Goal: Find specific page/section: Find specific page/section

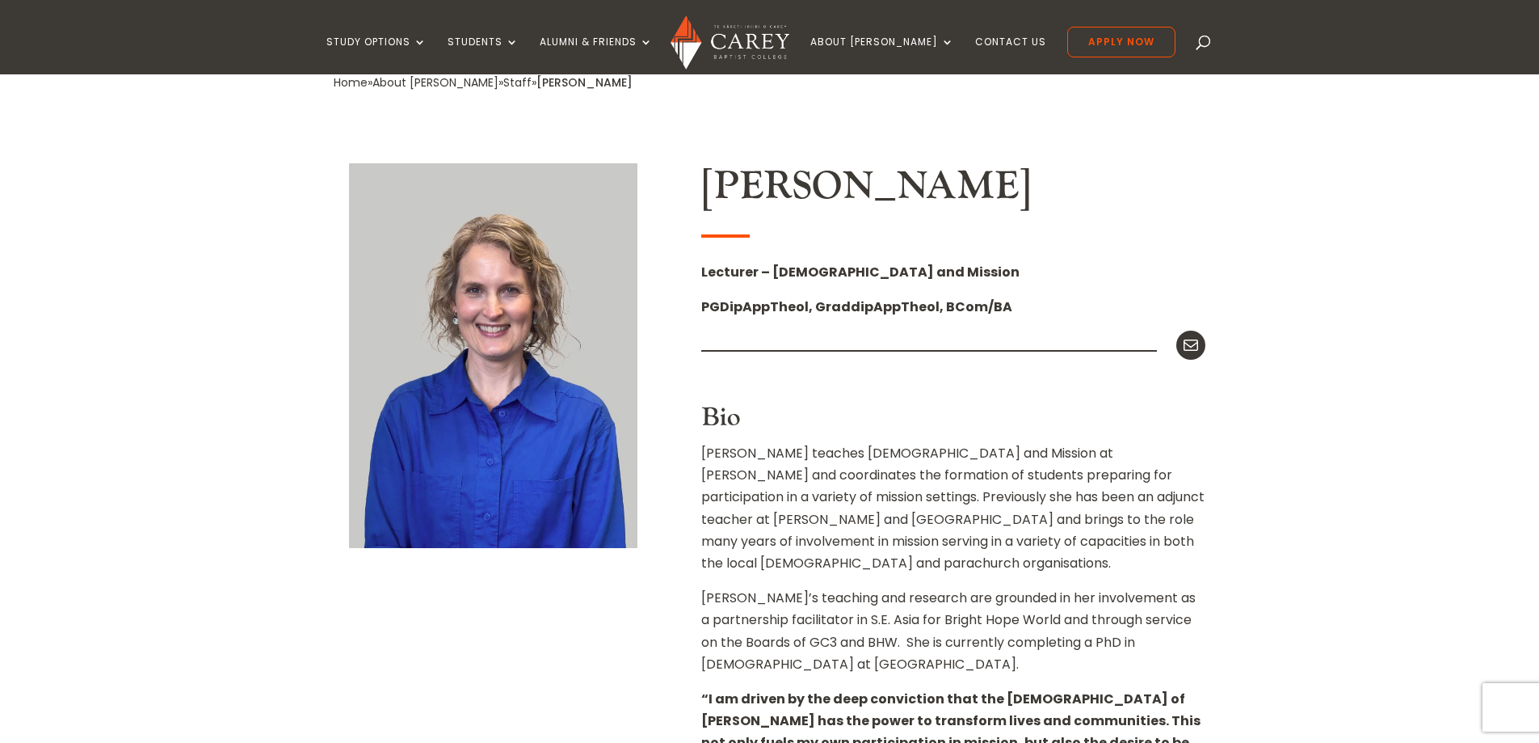
scroll to position [323, 0]
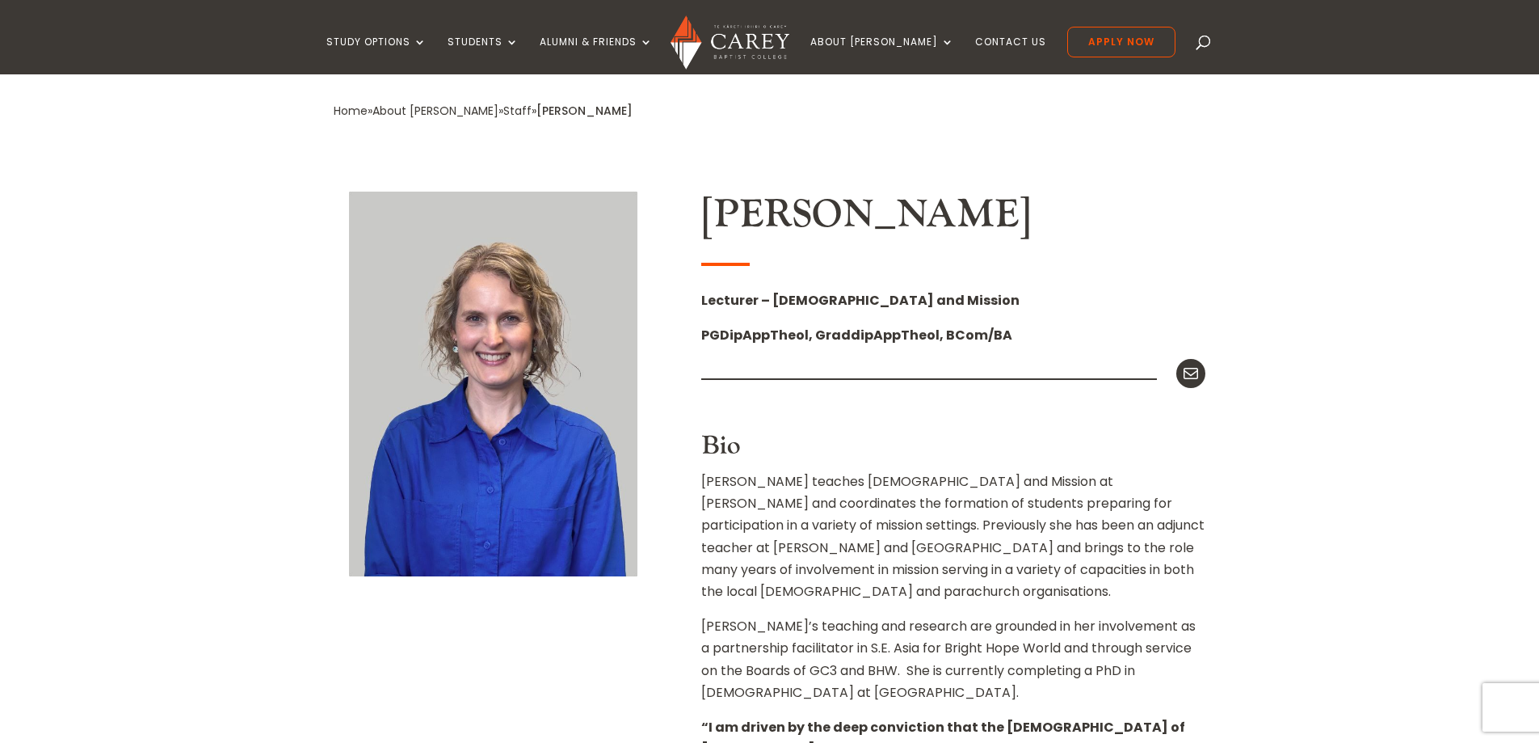
click at [1303, 334] on div "Home » About Carey » Staff » Emma Stokes Emma Stokes Lecturer – Bible and Missi…" at bounding box center [769, 689] width 1539 height 1266
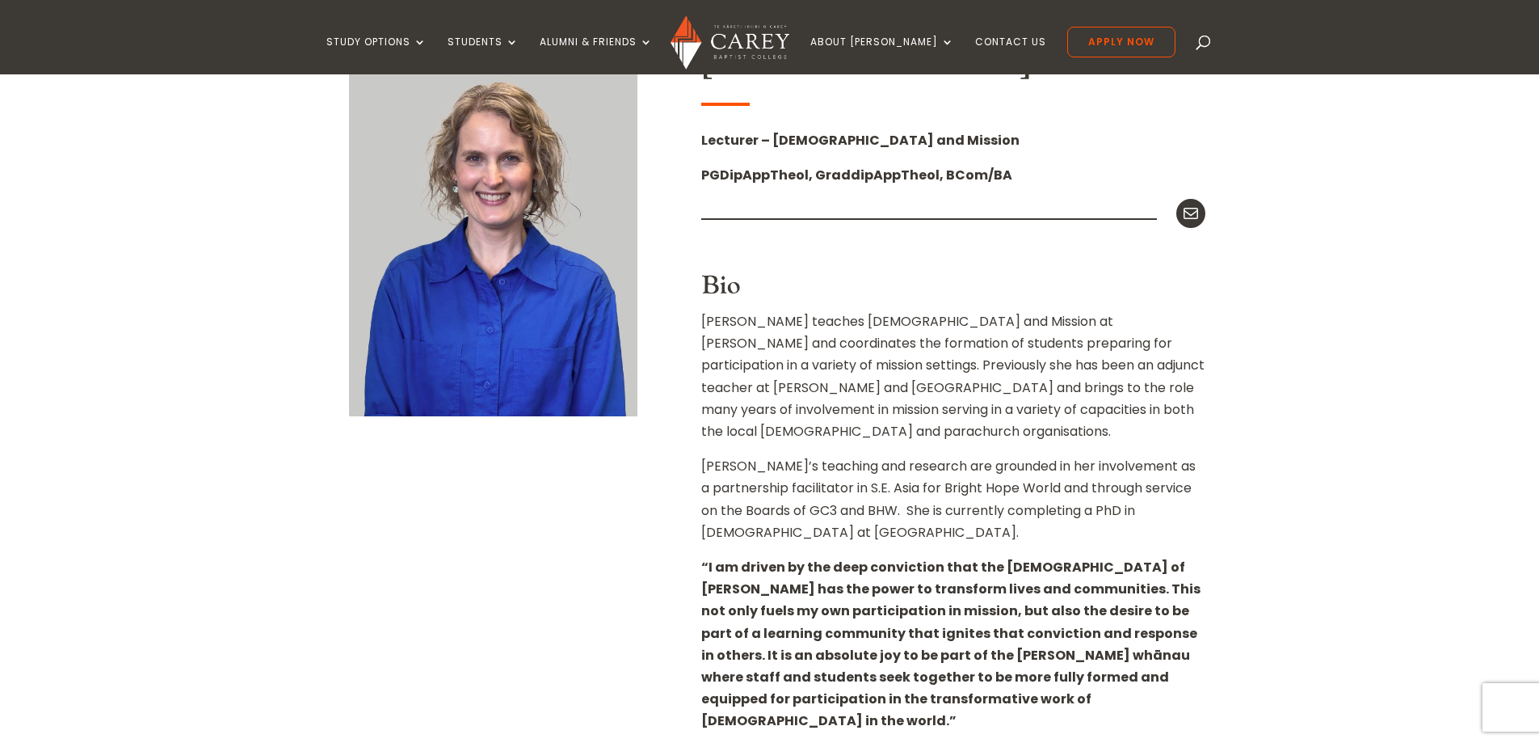
scroll to position [485, 0]
click at [1303, 334] on div "Home » About Carey » Staff » Emma Stokes Emma Stokes Lecturer – Bible and Missi…" at bounding box center [769, 527] width 1539 height 1266
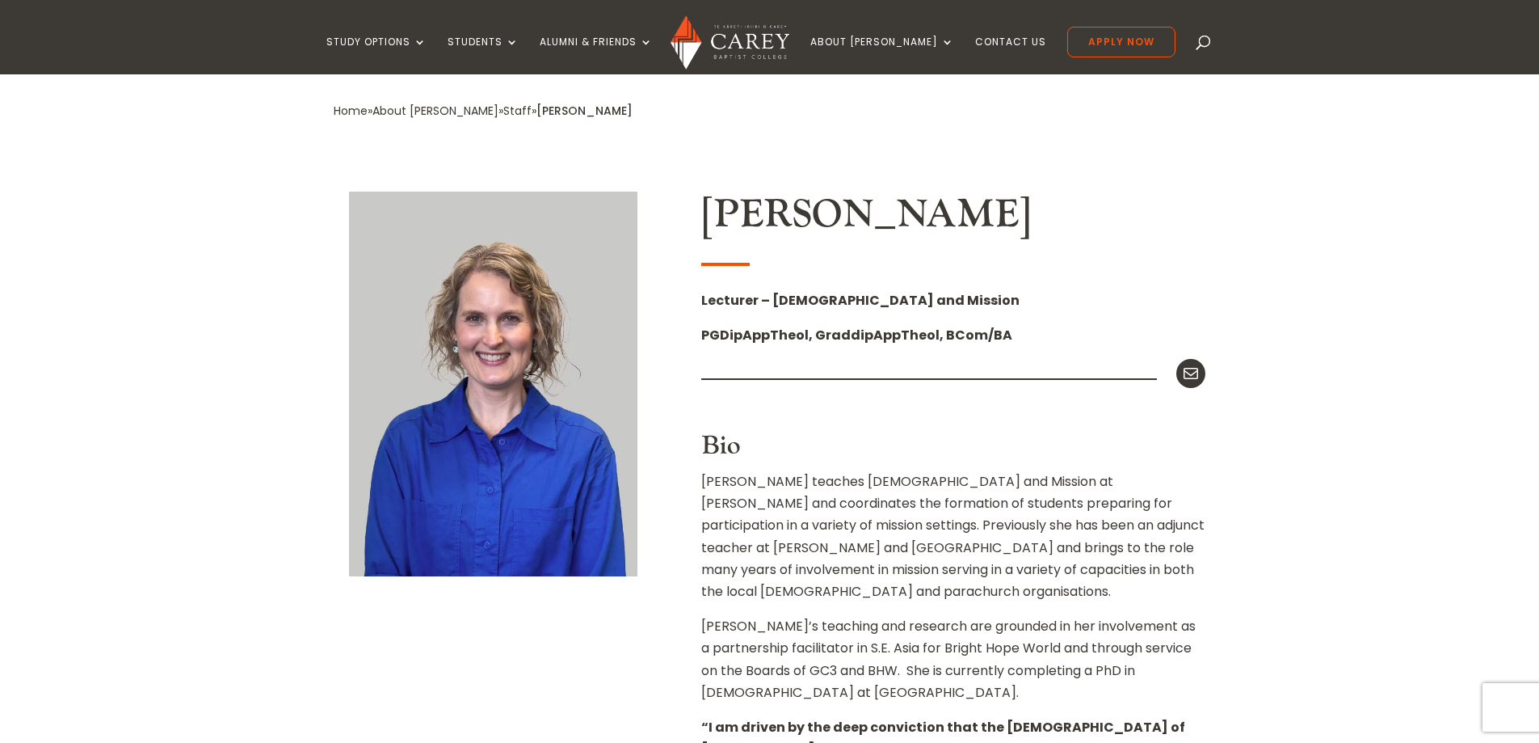
click at [1303, 334] on div "Home » About Carey » Staff » Emma Stokes Emma Stokes Lecturer – Bible and Missi…" at bounding box center [769, 689] width 1539 height 1266
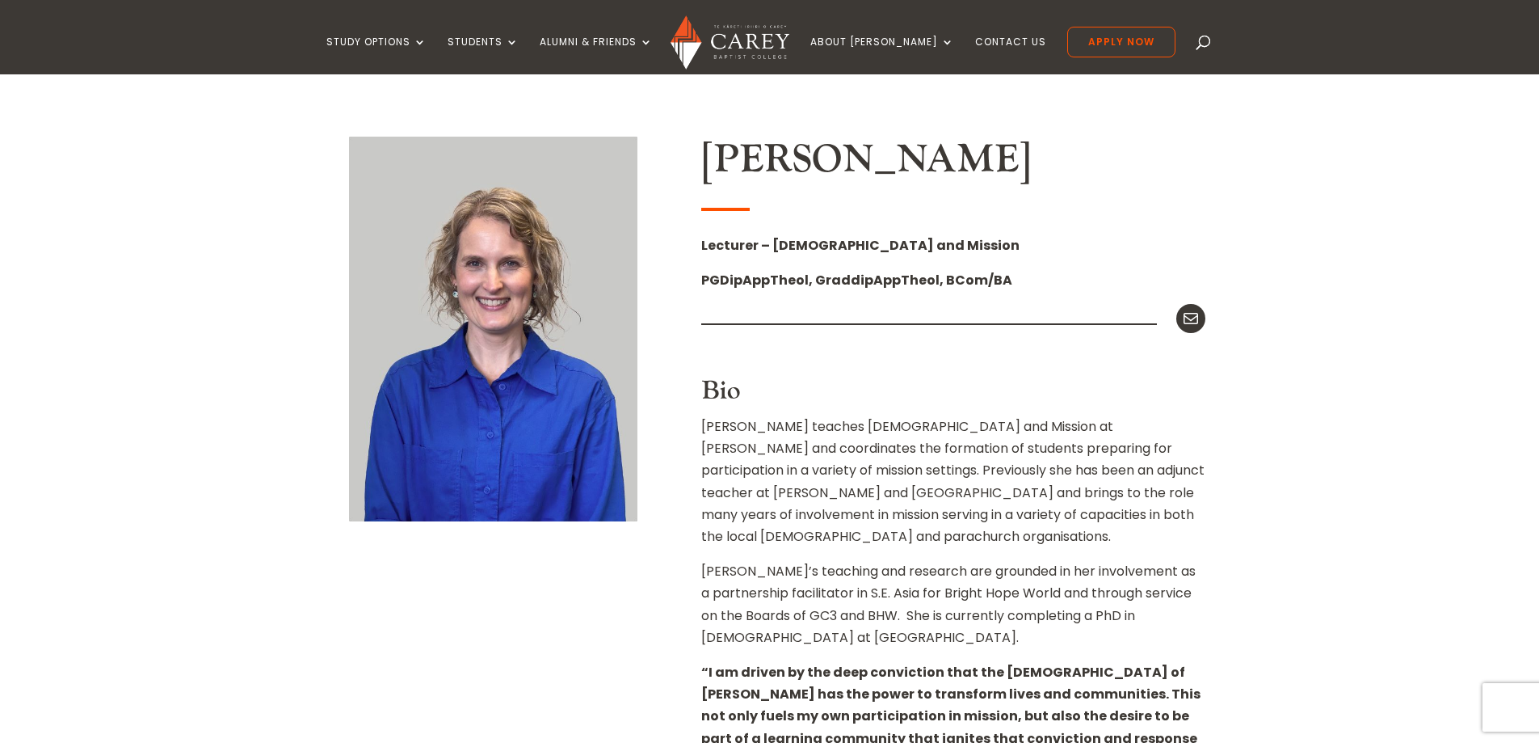
scroll to position [404, 0]
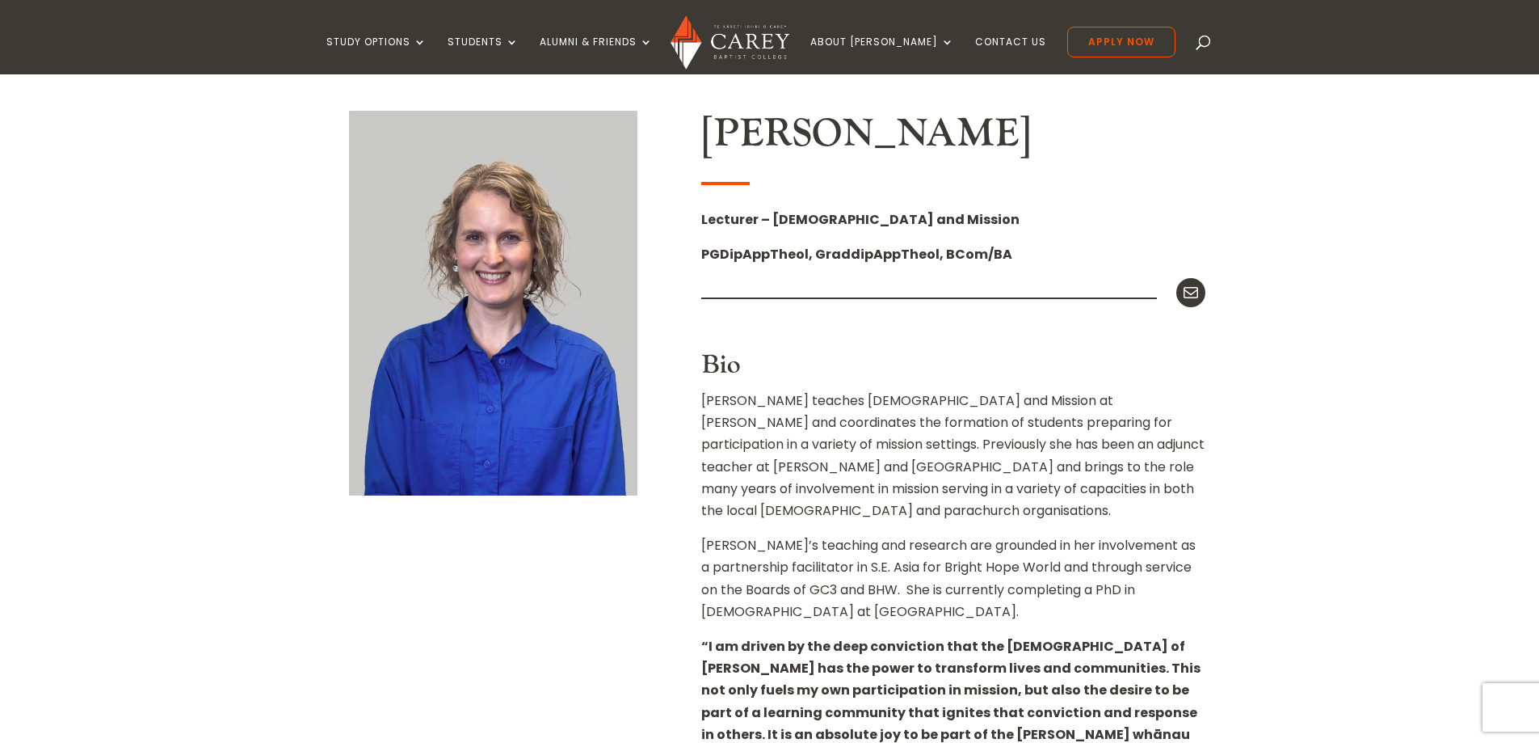
click at [1303, 334] on div "Home » About Carey » Staff » Emma Stokes Emma Stokes Lecturer – Bible and Missi…" at bounding box center [769, 608] width 1539 height 1266
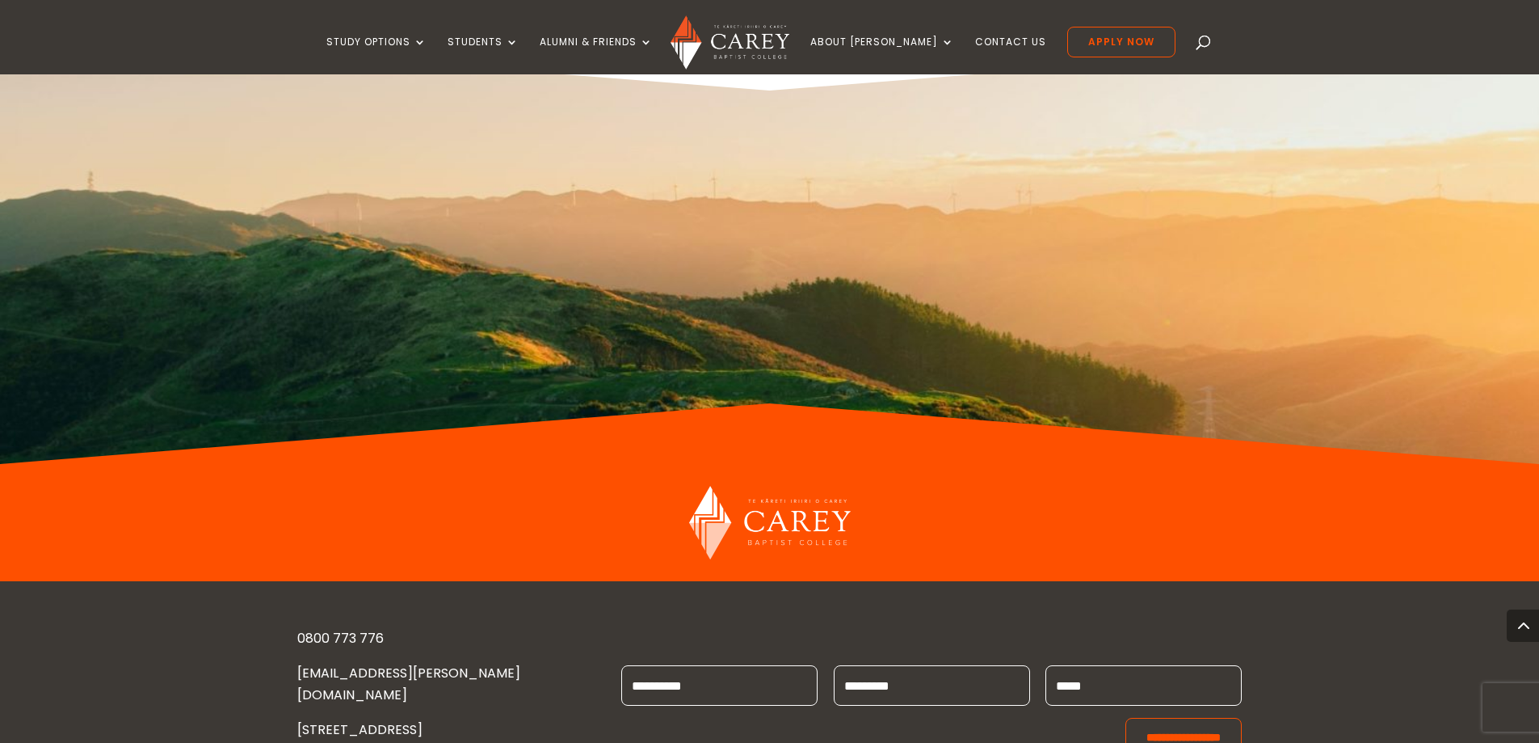
scroll to position [1616, 0]
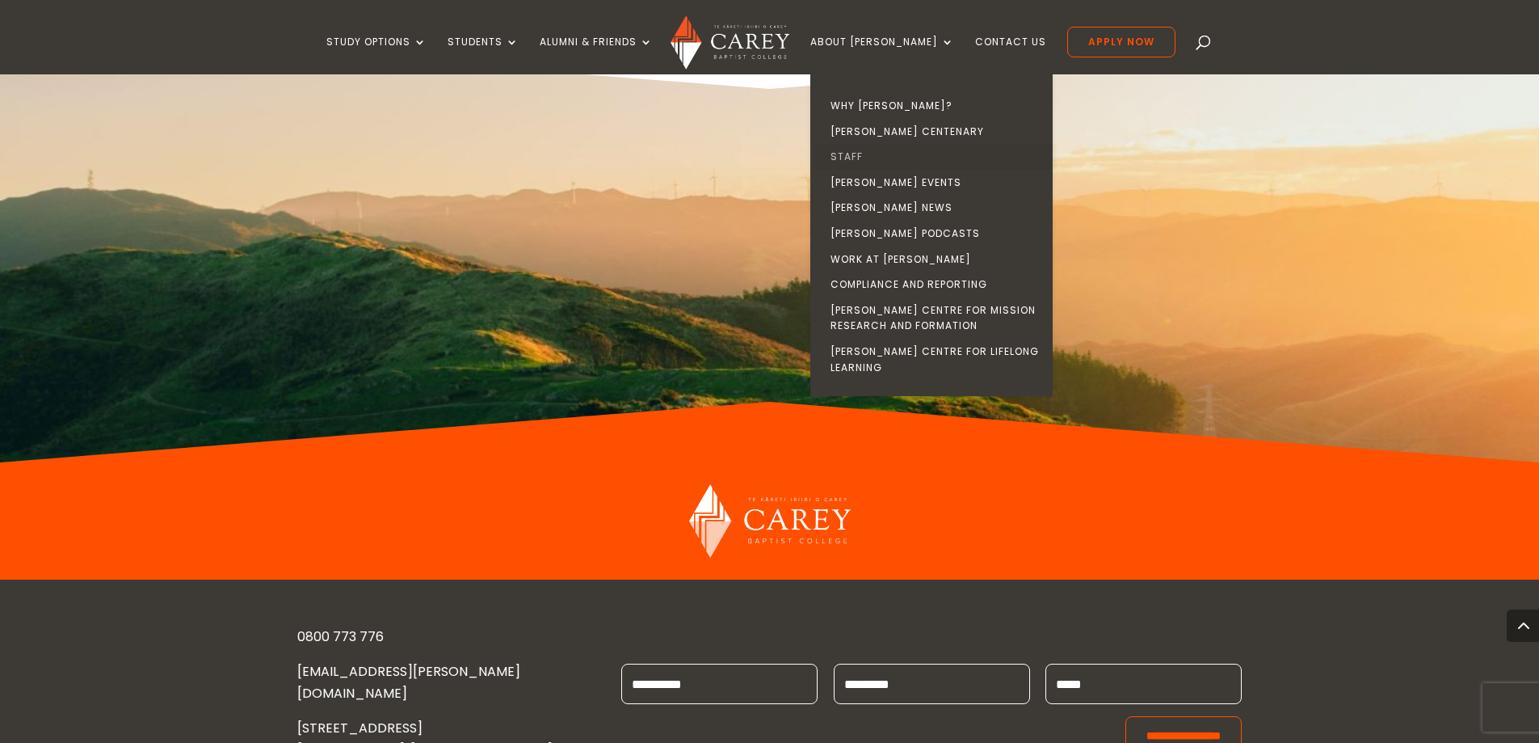
click at [881, 155] on link "Staff" at bounding box center [936, 157] width 242 height 26
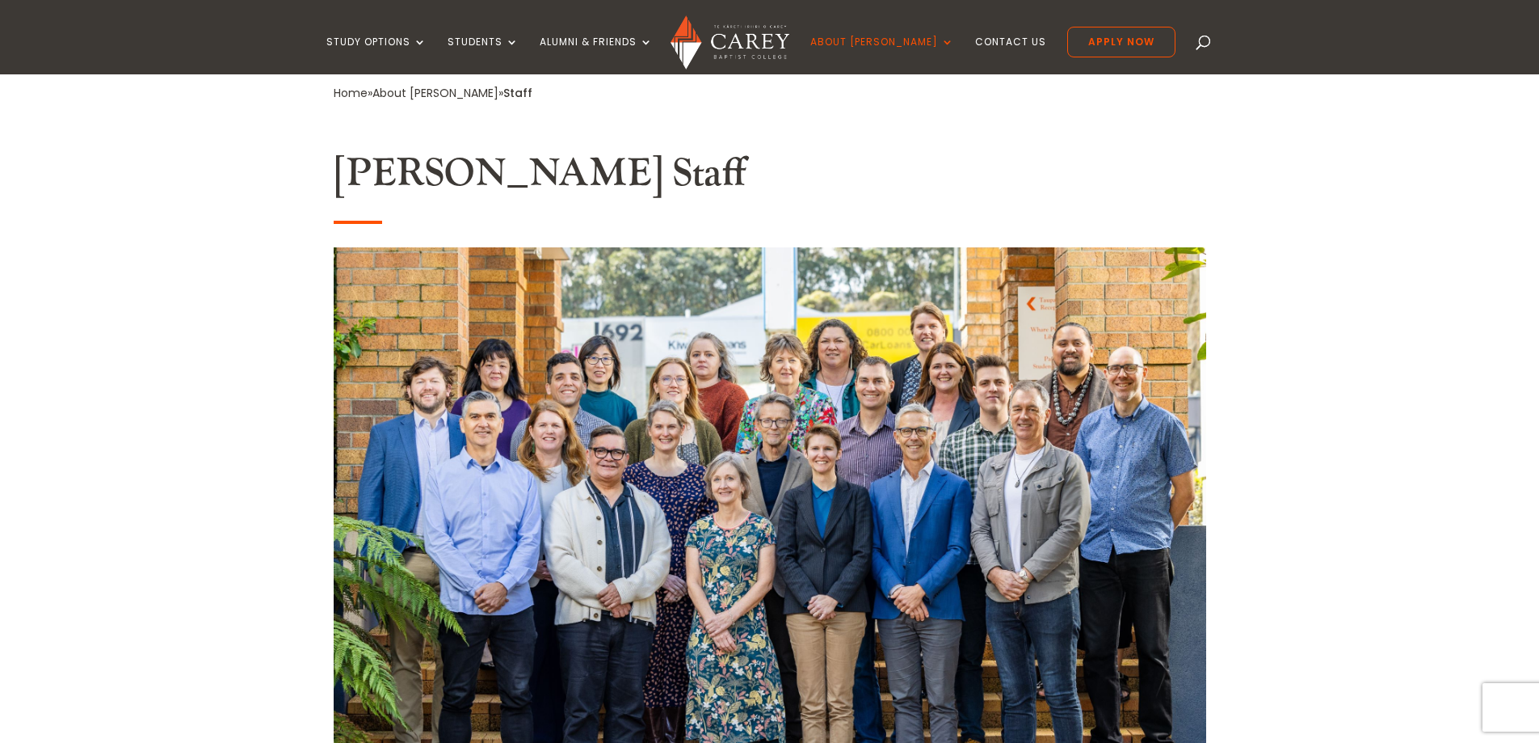
scroll to position [404, 0]
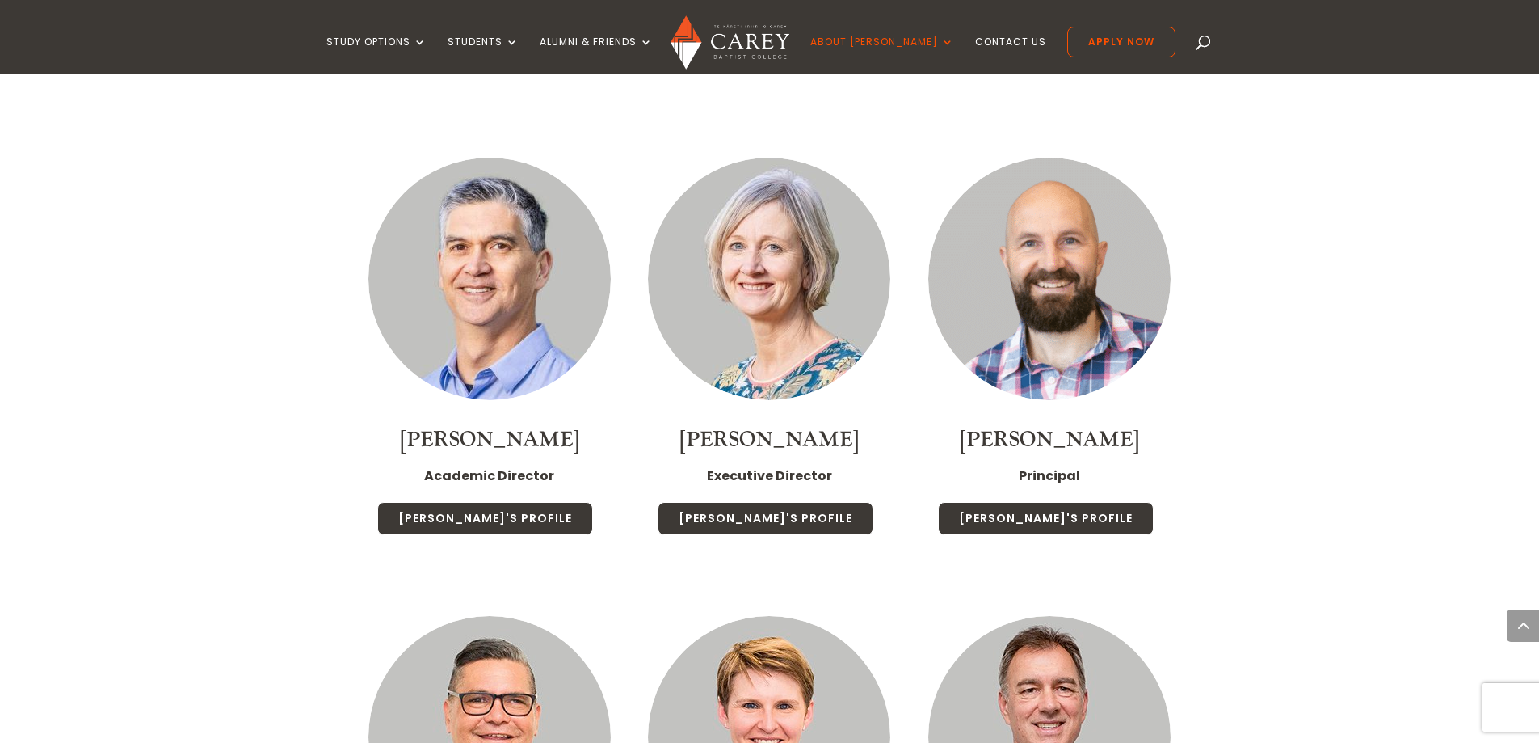
scroll to position [2182, 0]
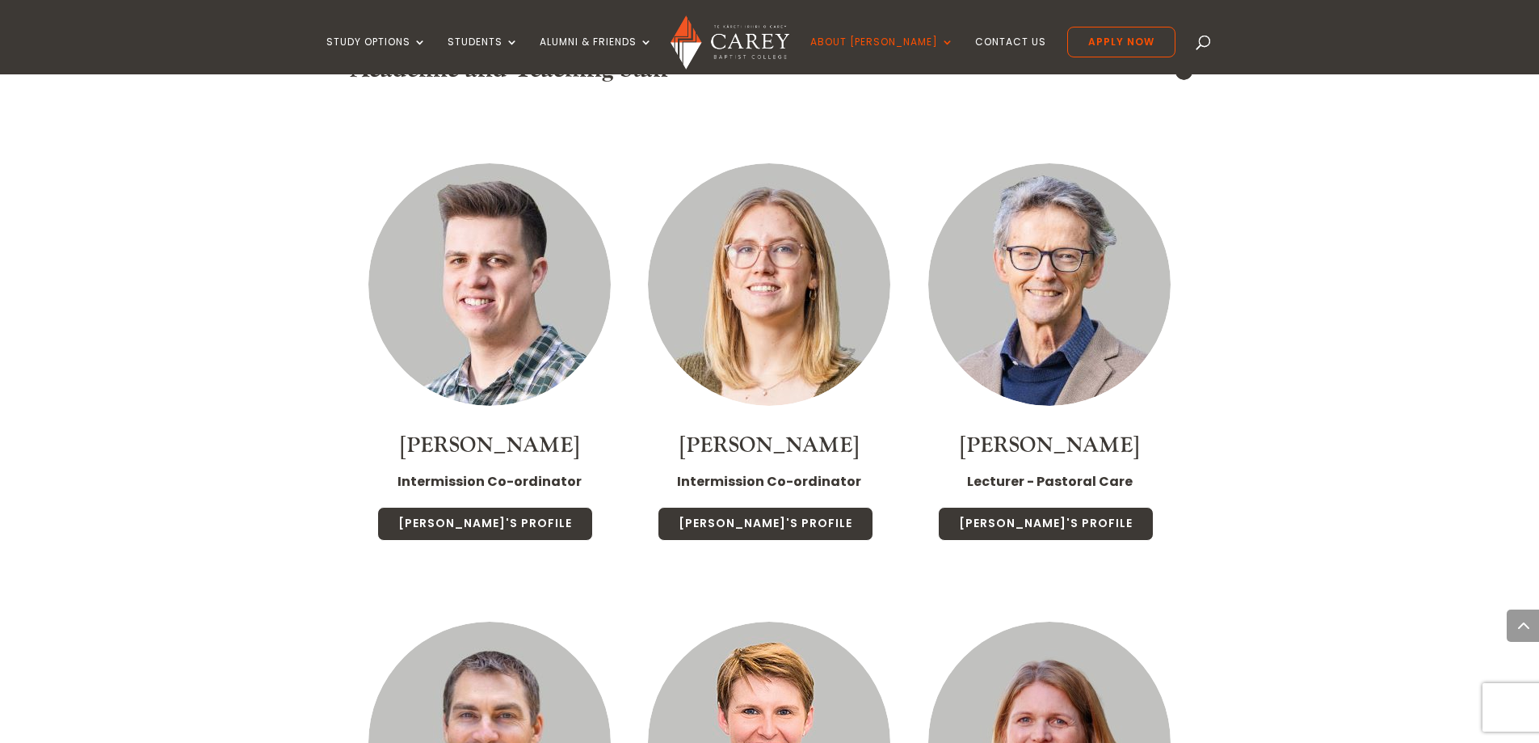
scroll to position [2909, 0]
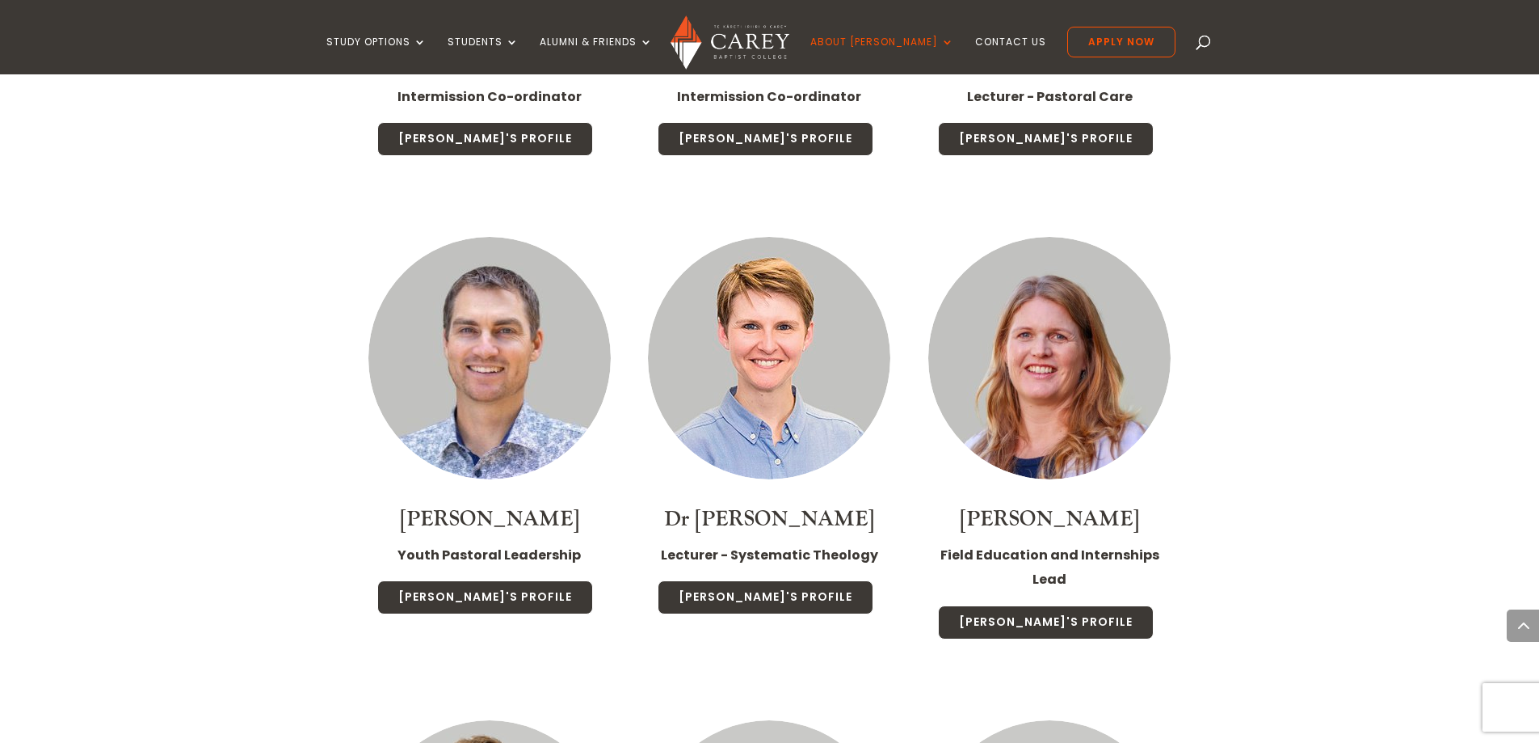
scroll to position [3313, 0]
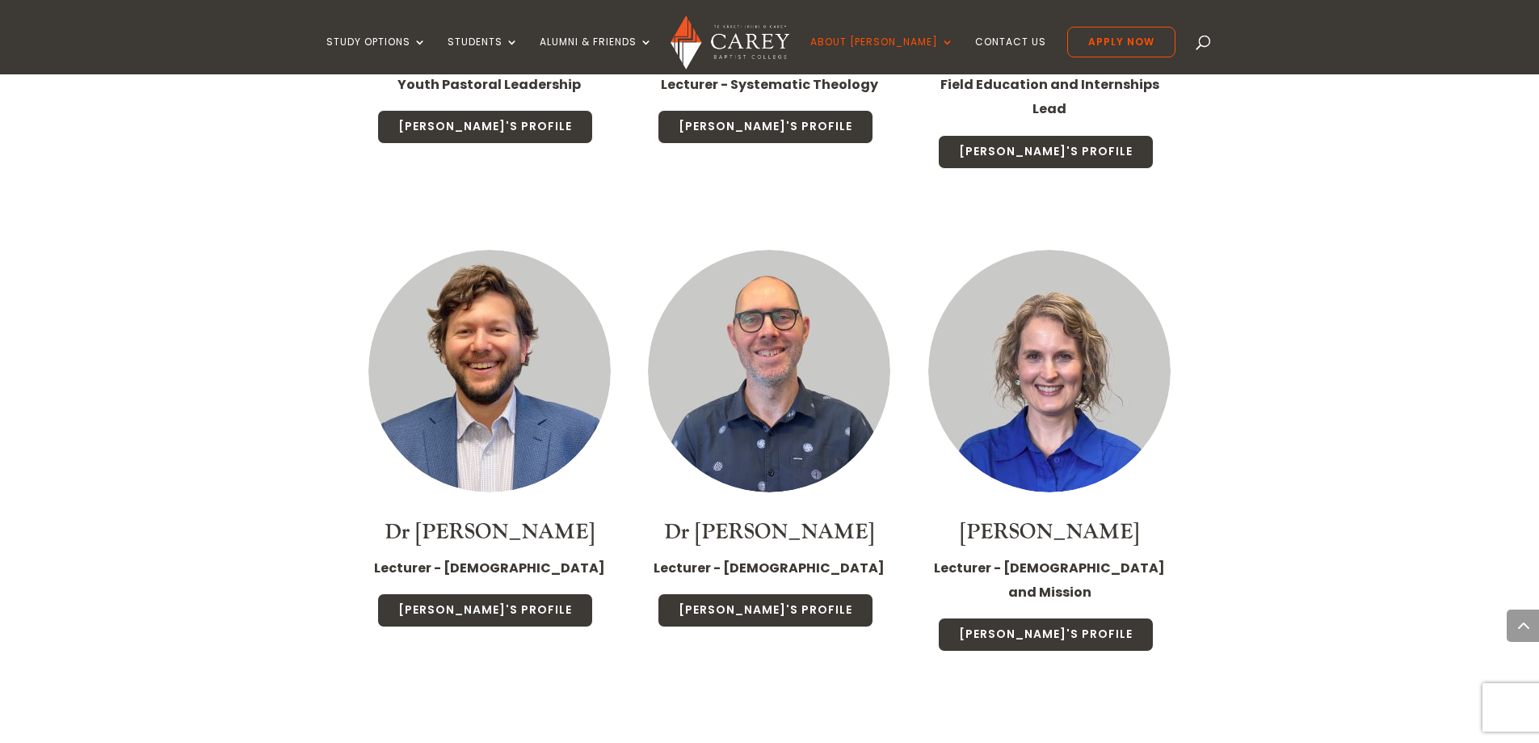
scroll to position [3798, 0]
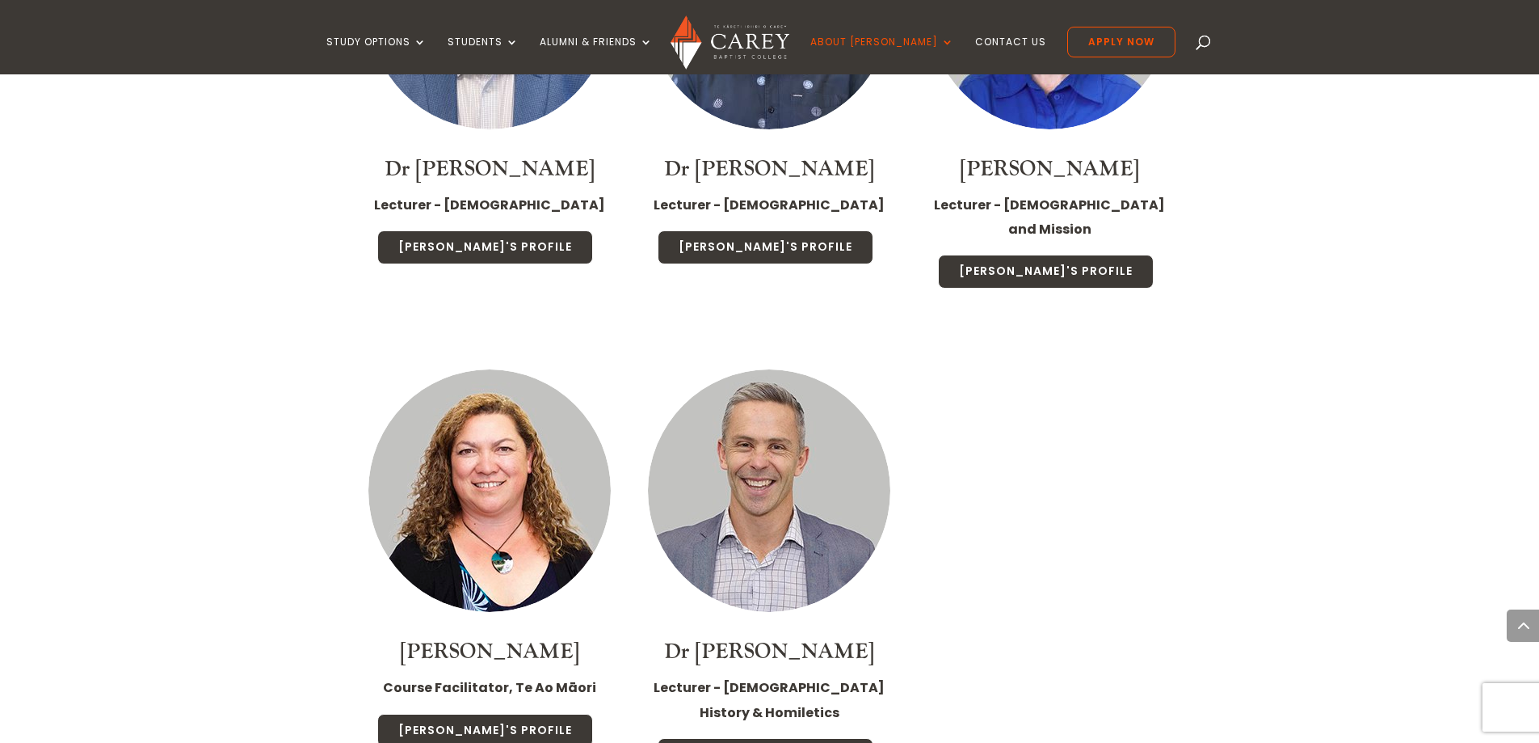
scroll to position [4202, 0]
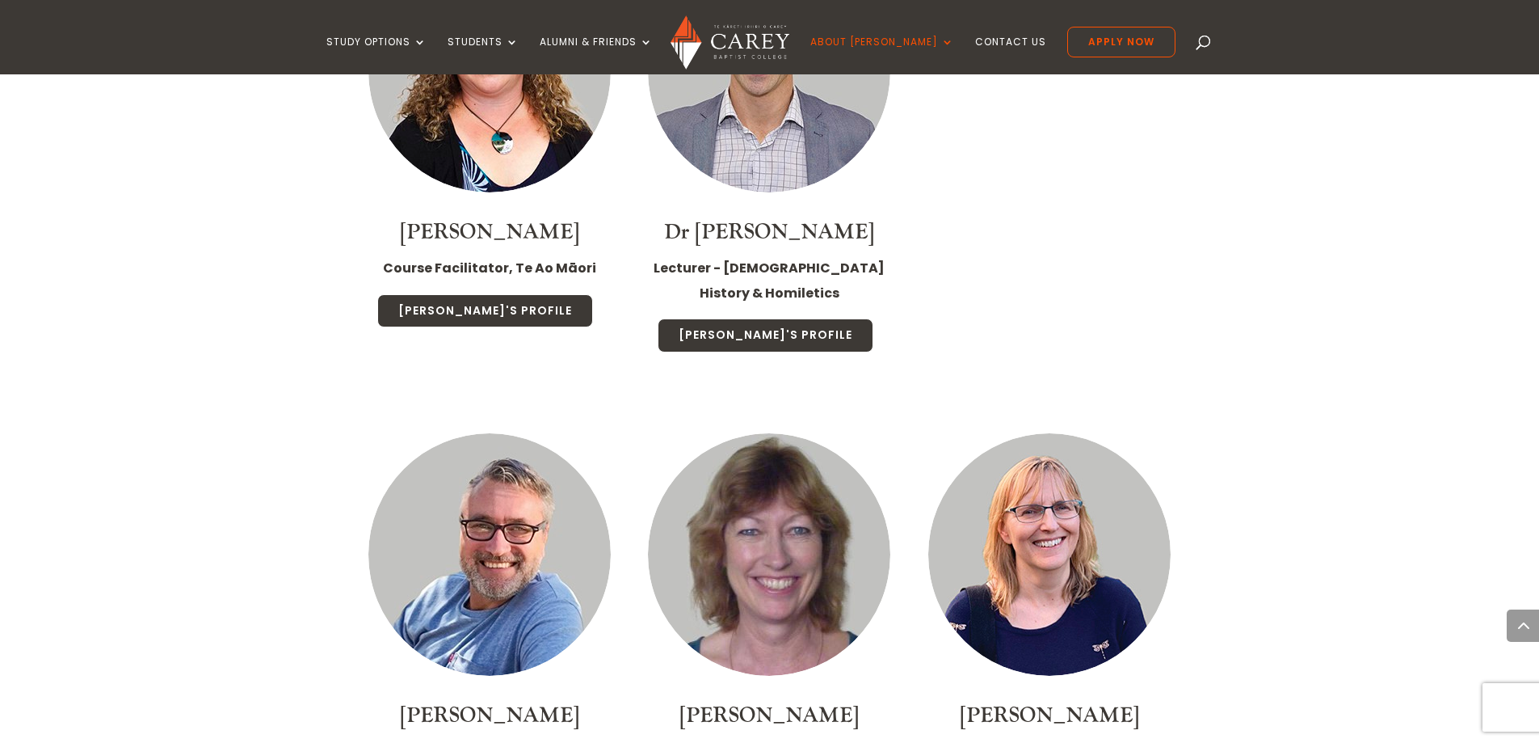
scroll to position [4606, 0]
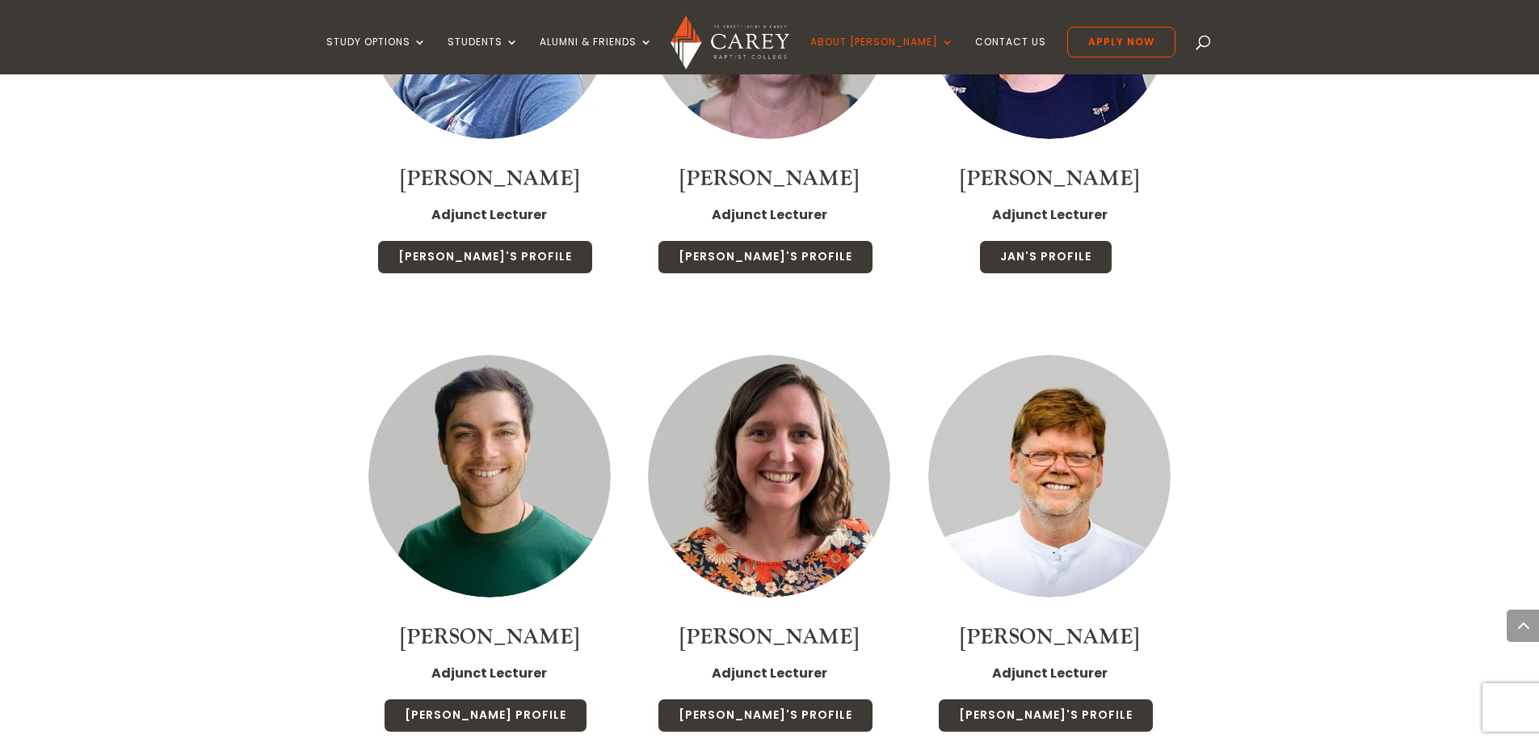
scroll to position [5091, 0]
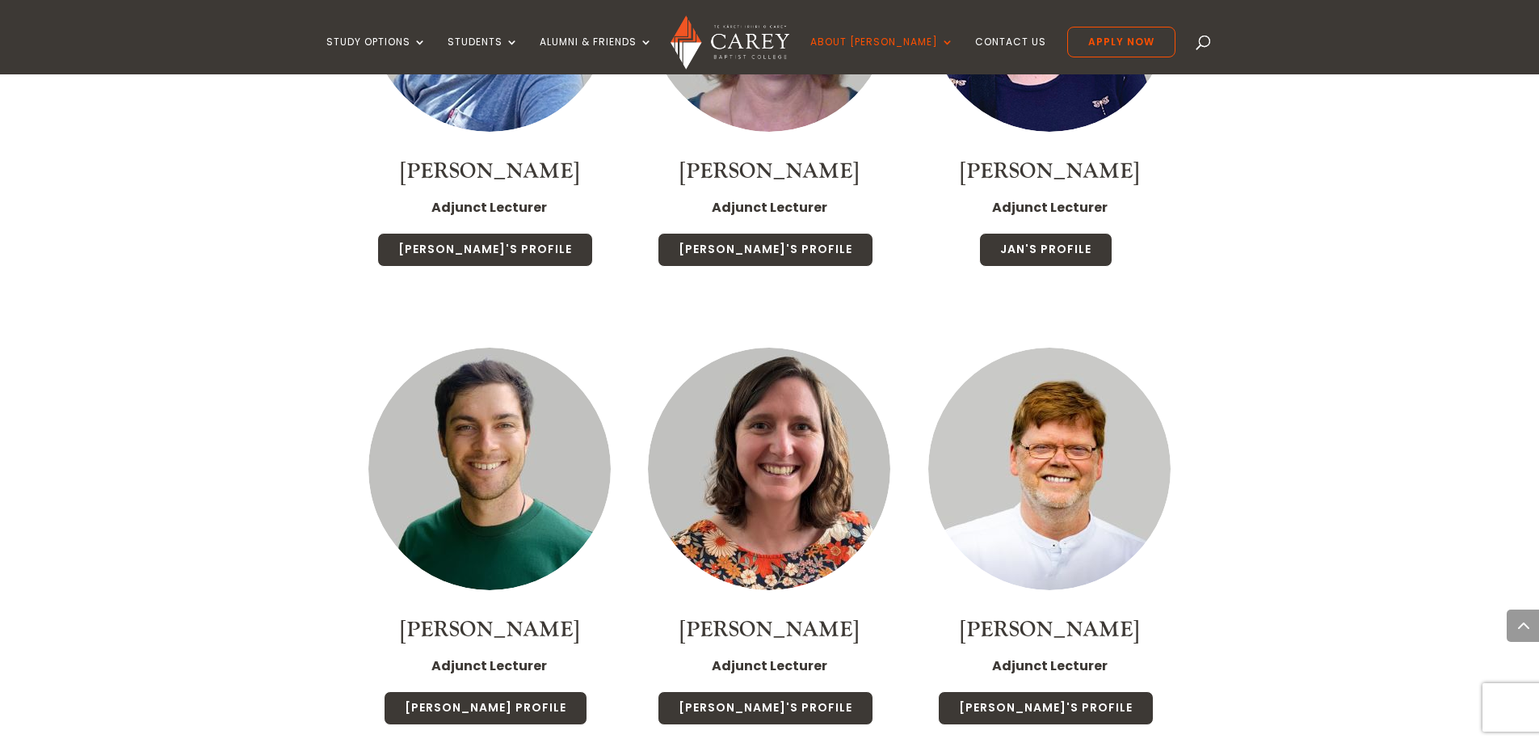
click at [1341, 257] on div "Home » About [PERSON_NAME] » Staff [PERSON_NAME] Staff [PERSON_NAME] teaching t…" at bounding box center [769, 303] width 1539 height 9915
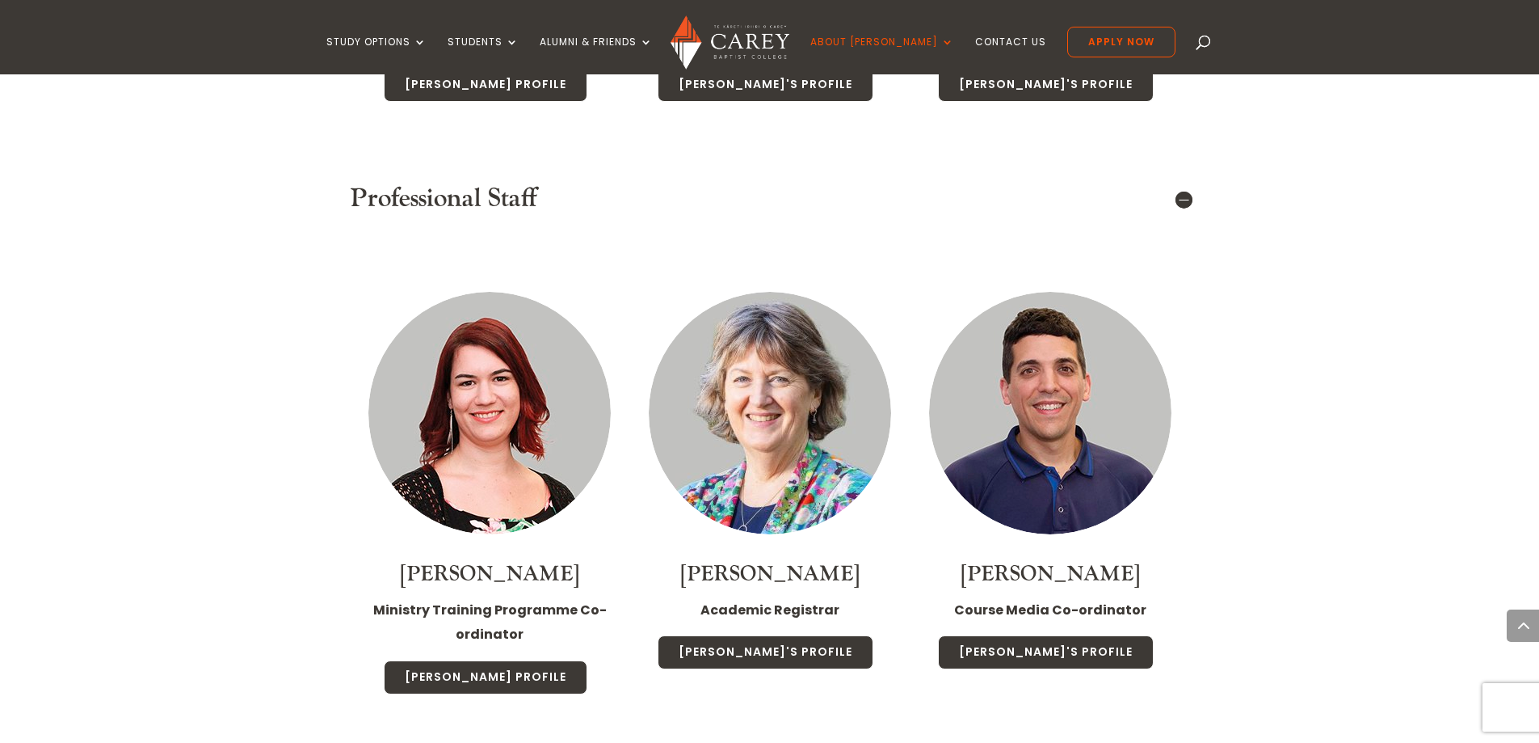
scroll to position [5737, 0]
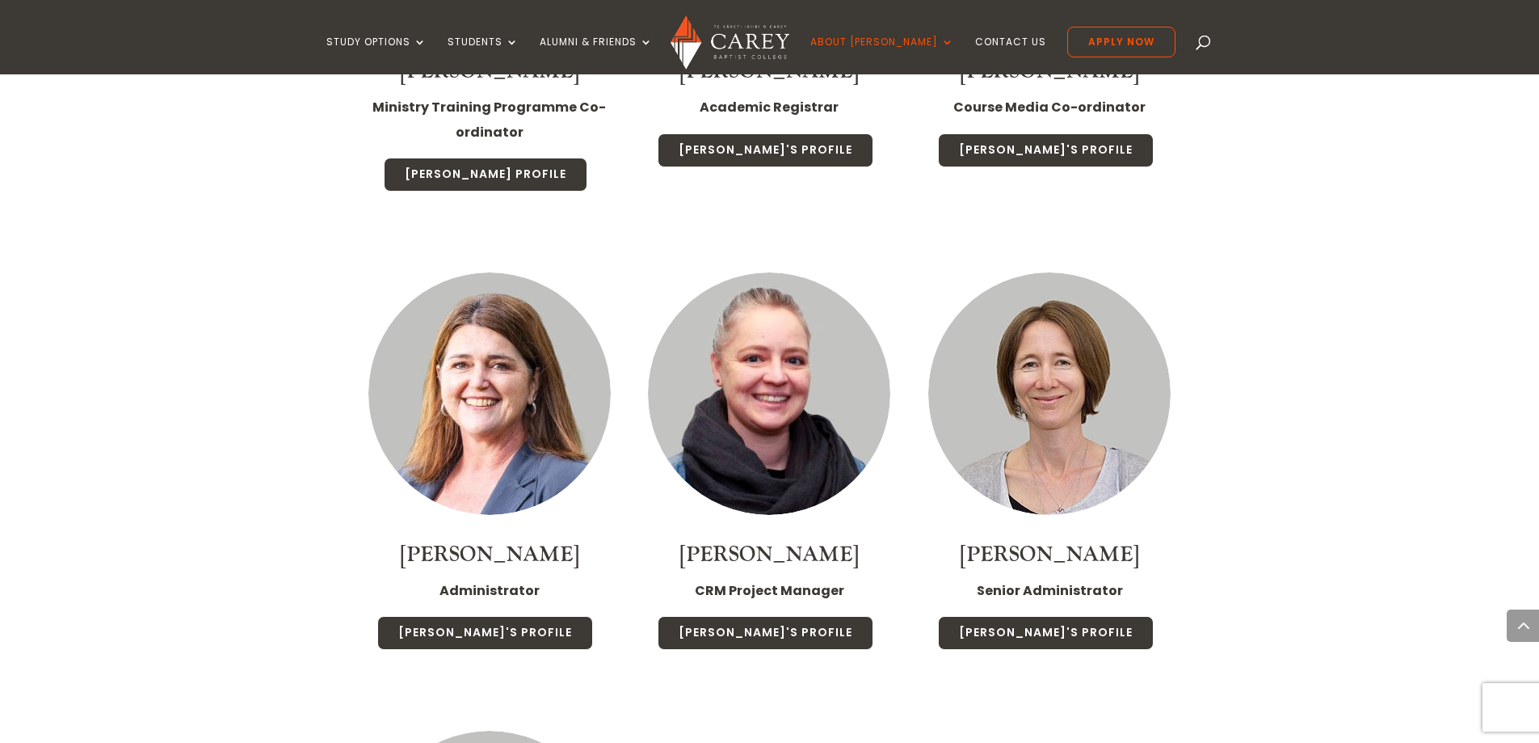
scroll to position [6222, 0]
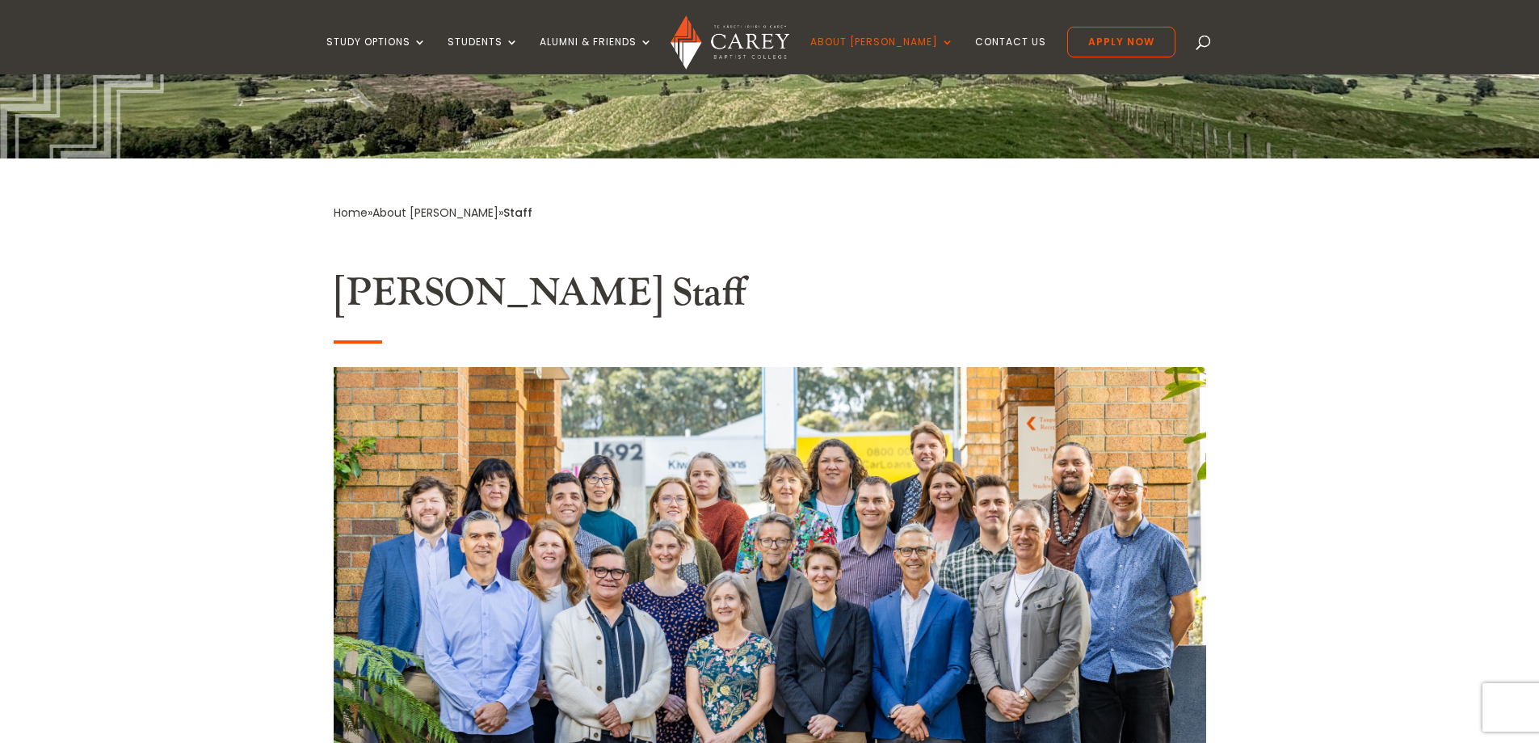
scroll to position [0, 0]
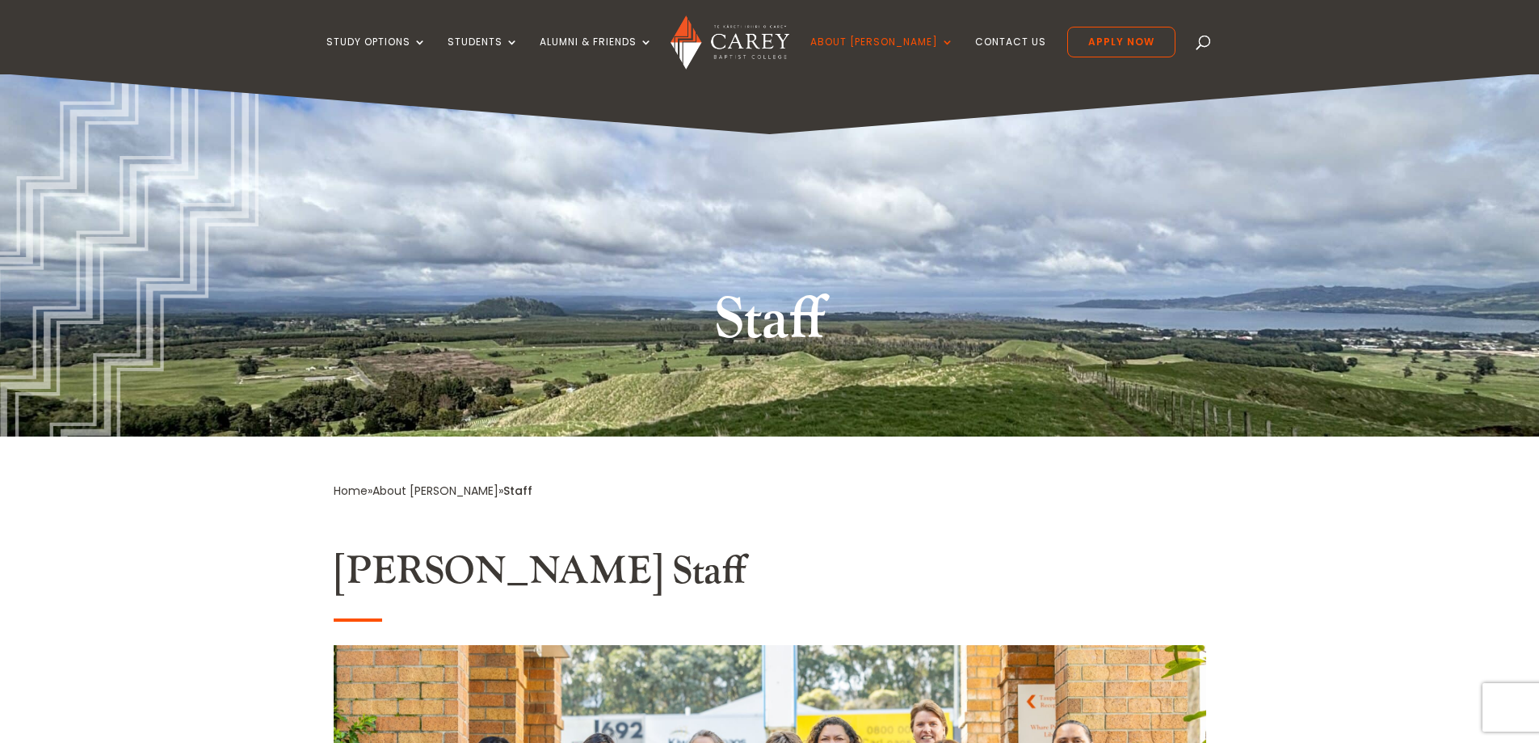
drag, startPoint x: 1341, startPoint y: 259, endPoint x: 1325, endPoint y: 85, distance: 175.2
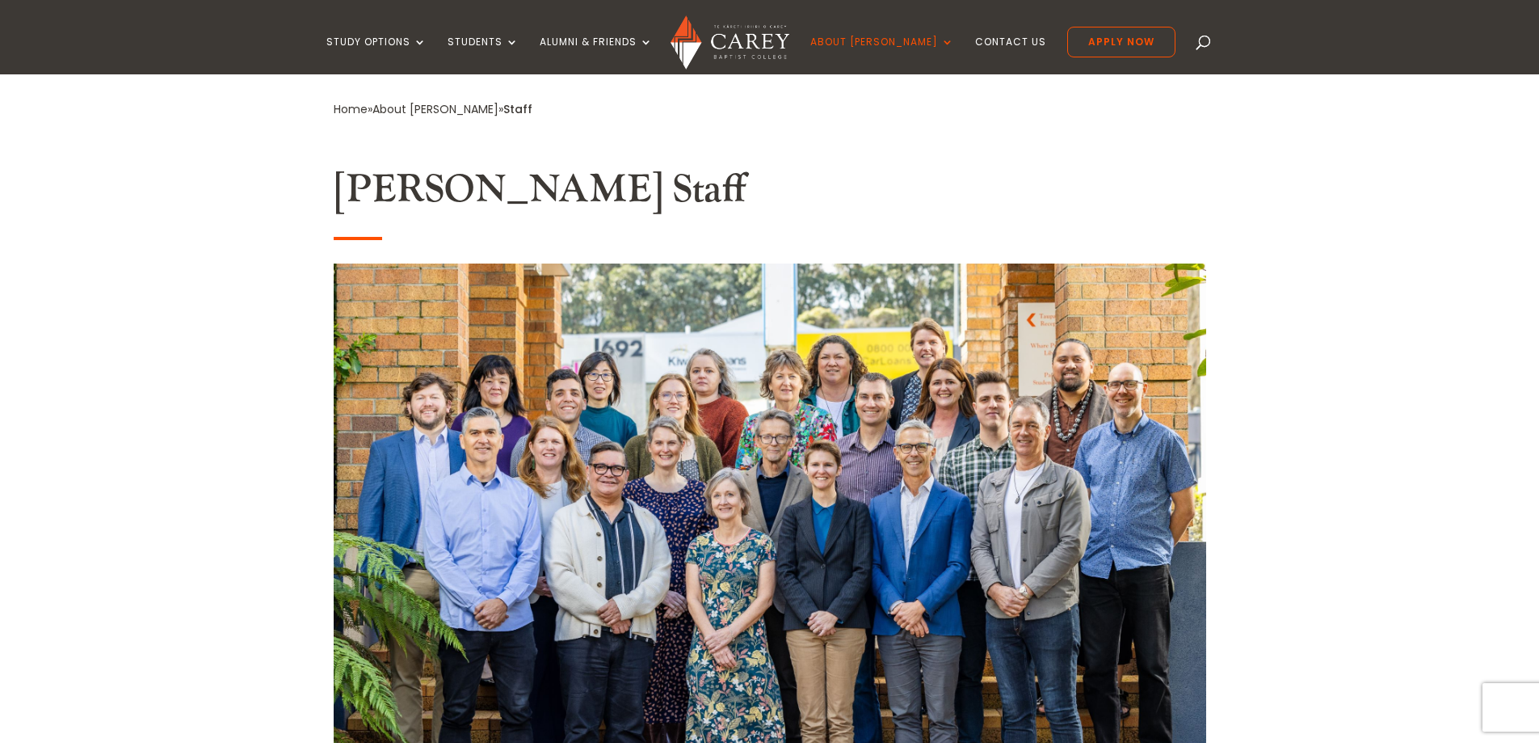
scroll to position [485, 0]
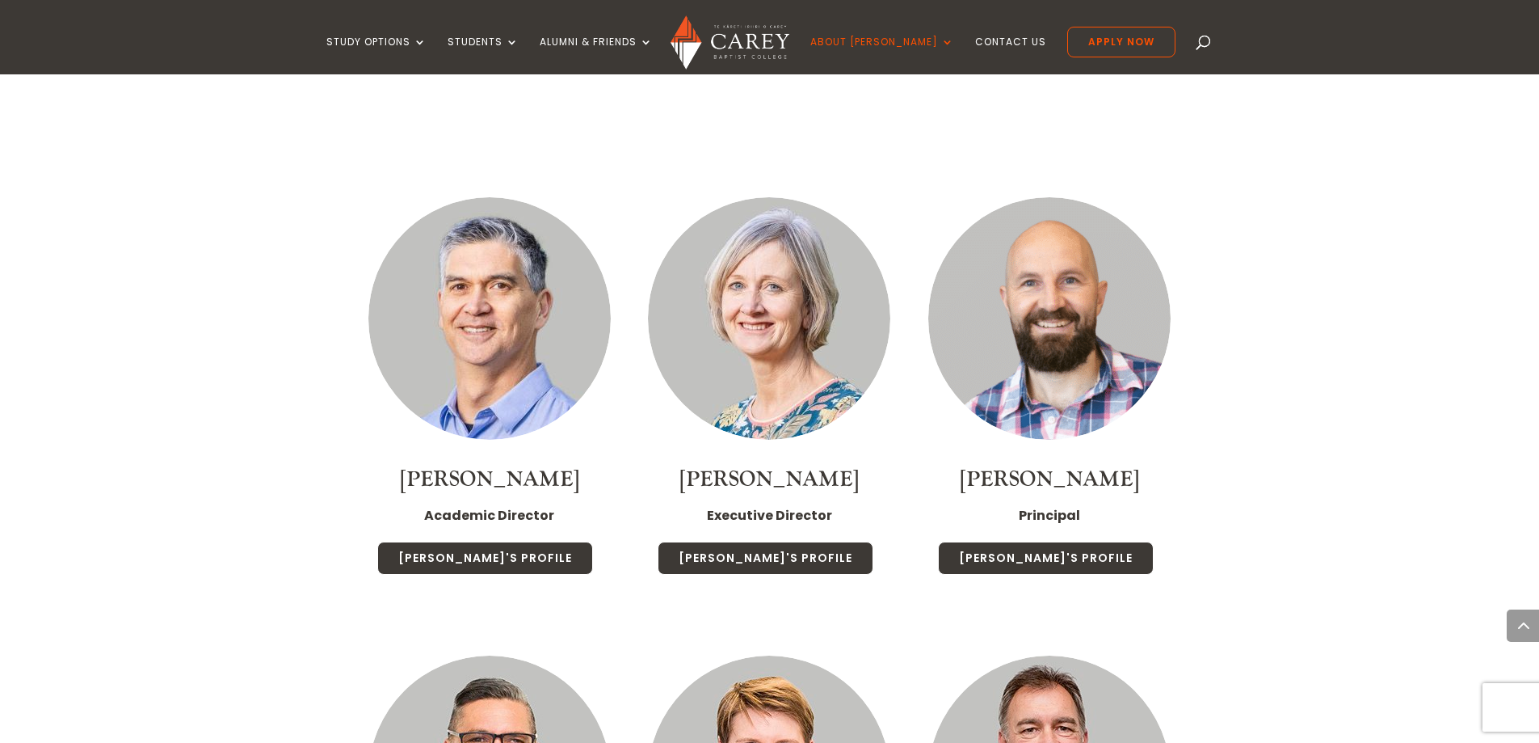
scroll to position [1374, 0]
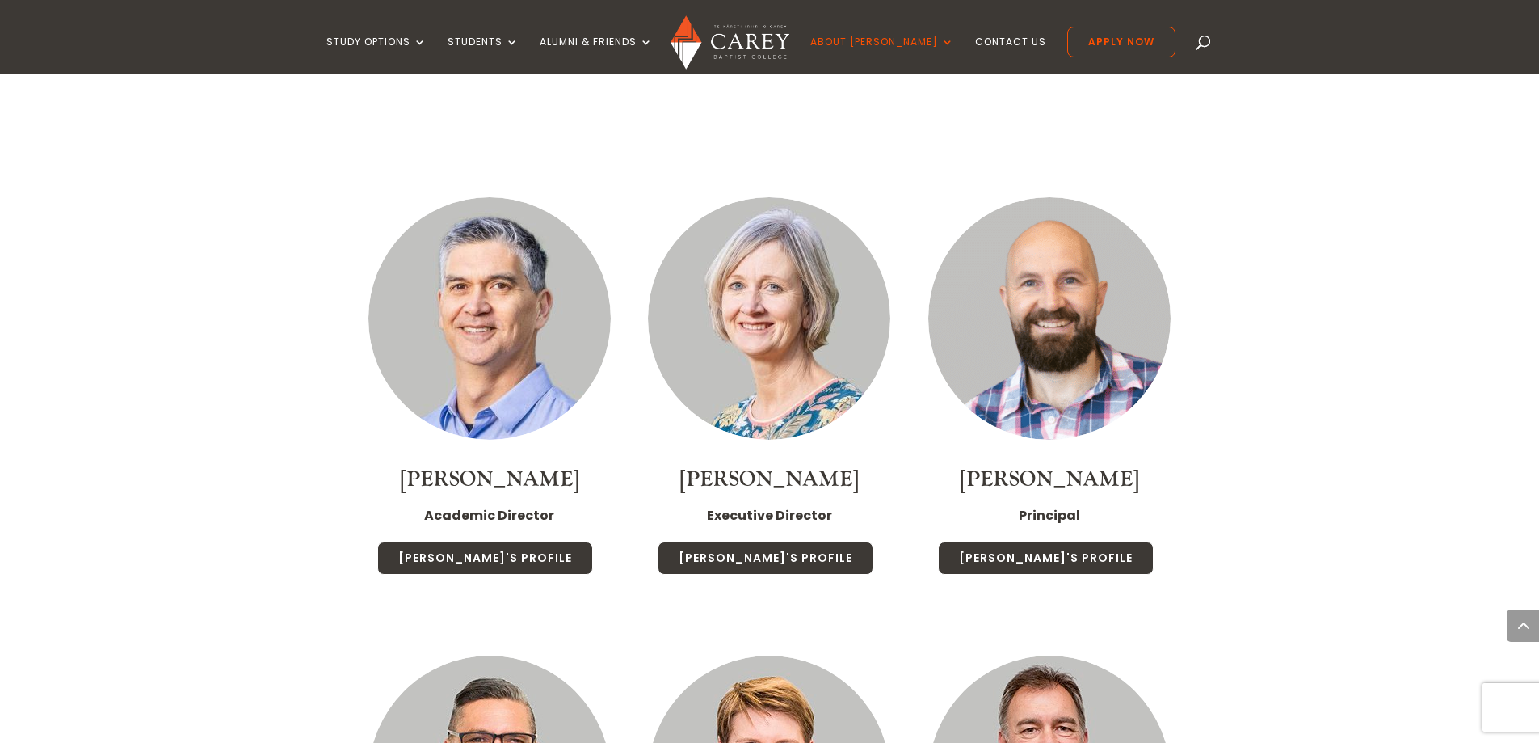
scroll to position [1454, 0]
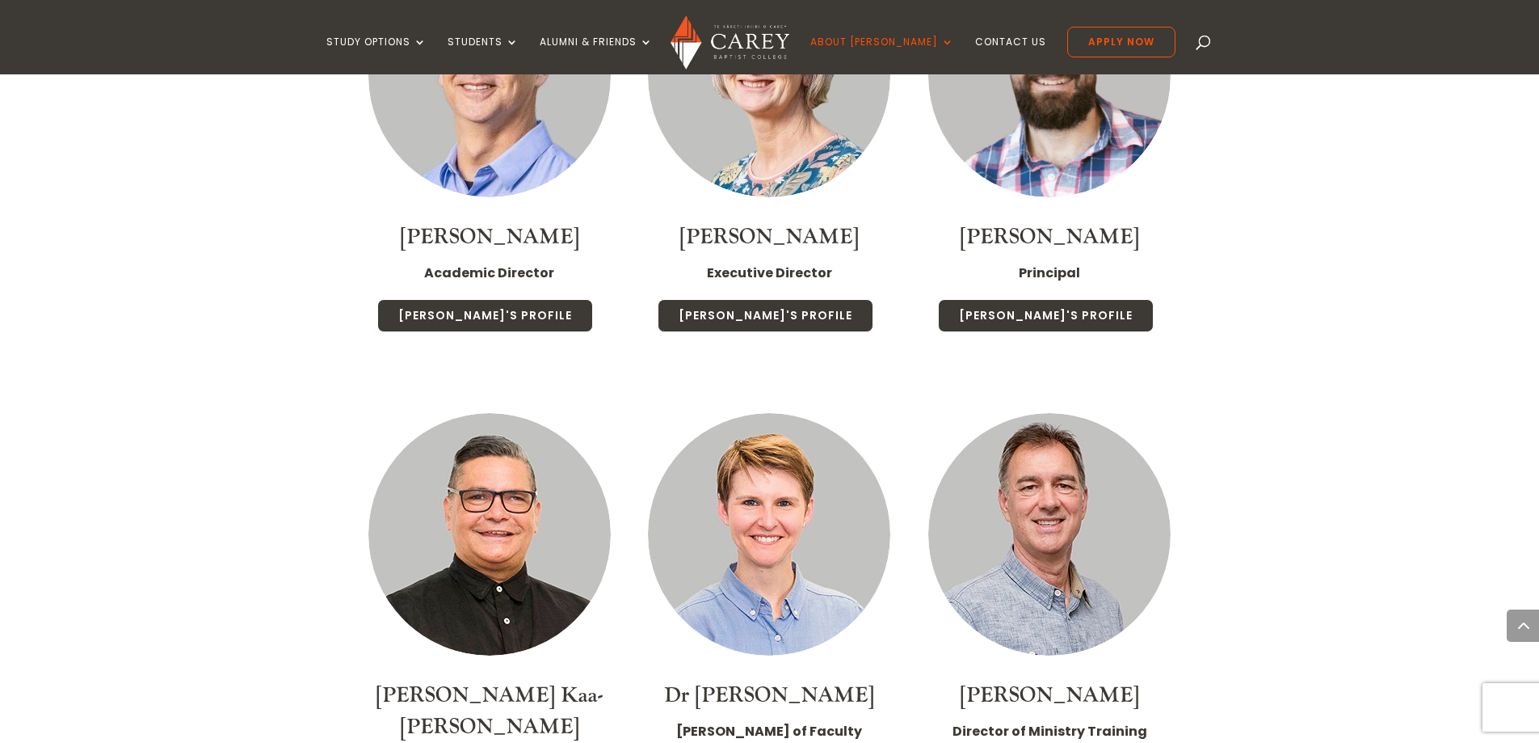
scroll to position [1778, 0]
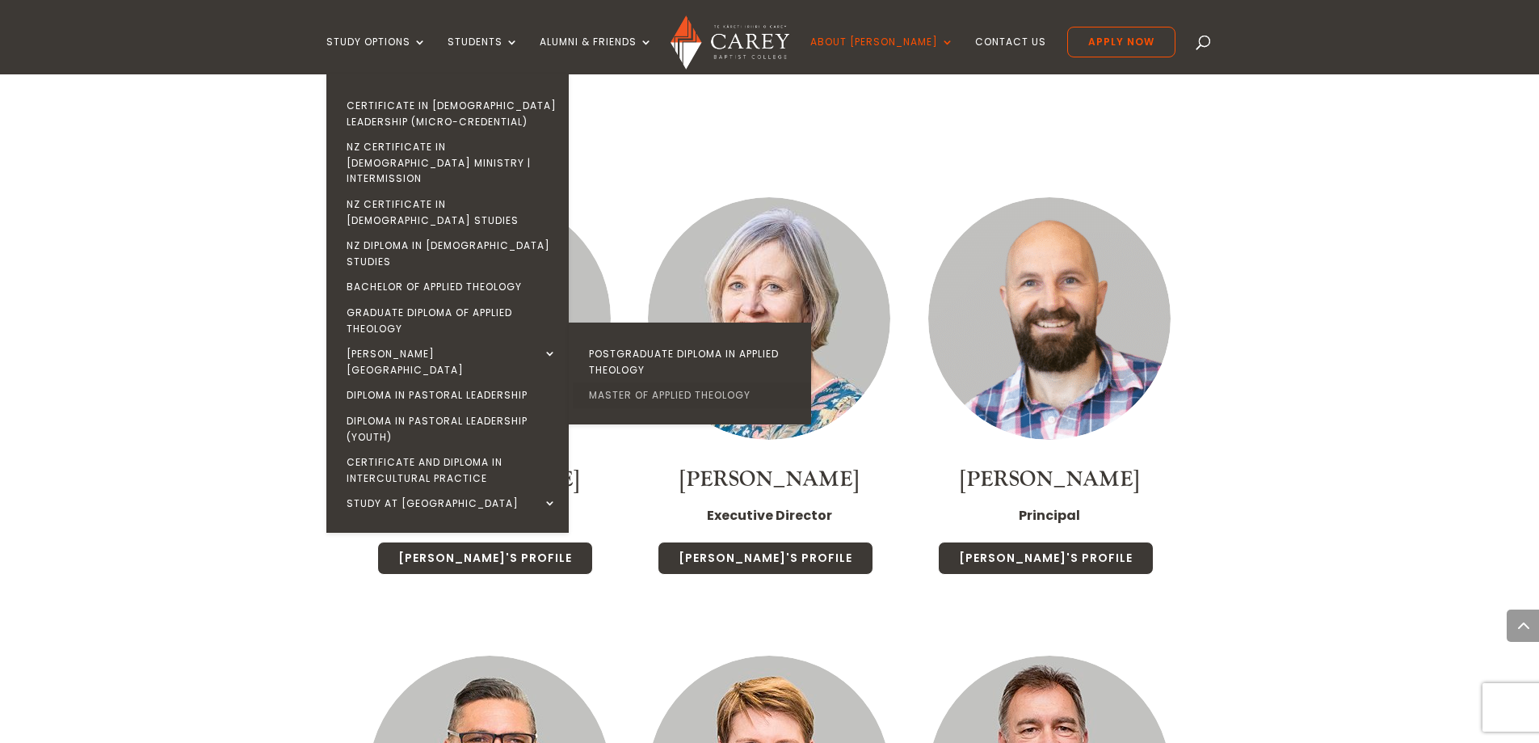
click at [696, 382] on link "Master of Applied Theology" at bounding box center [694, 395] width 242 height 26
